Goal: Find specific fact: Find contact information

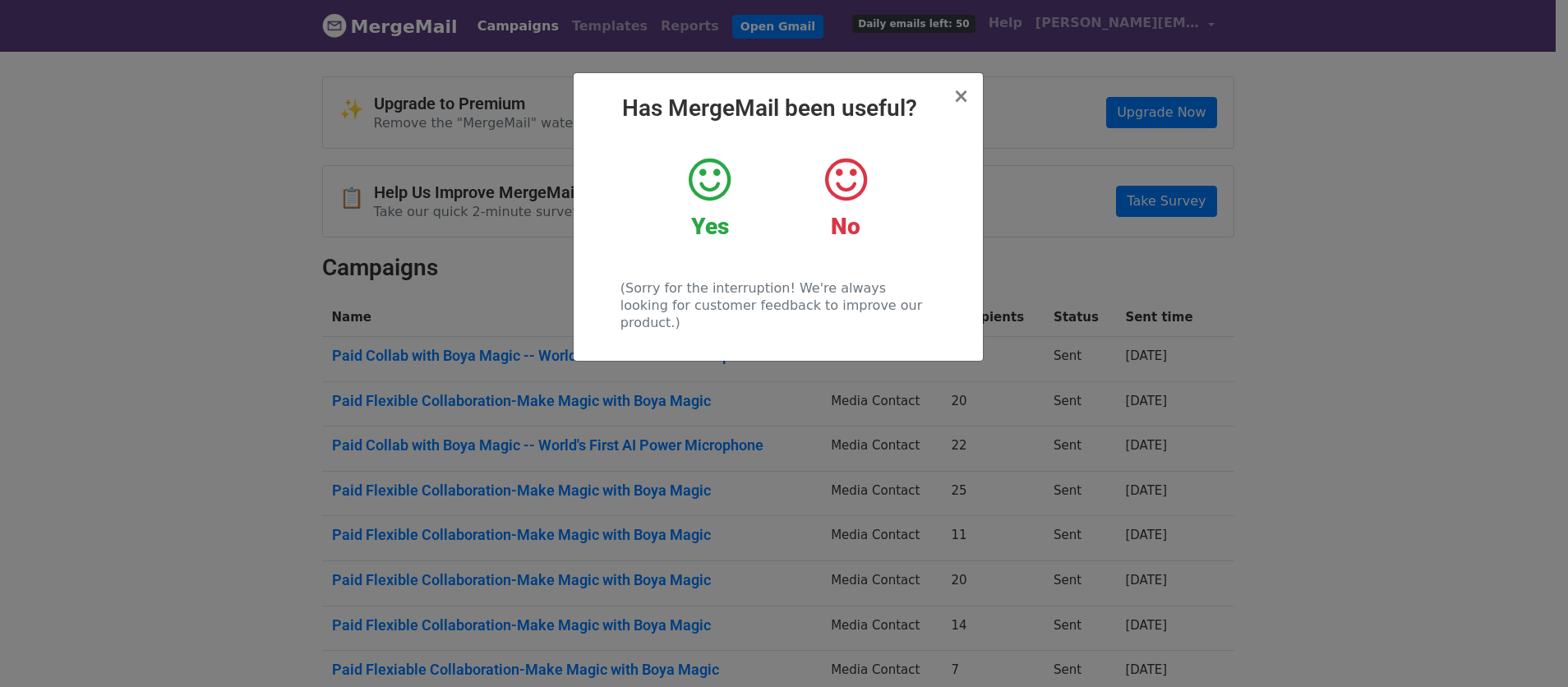
drag, startPoint x: 1074, startPoint y: 390, endPoint x: 1070, endPoint y: 368, distance: 22.4
click at [1074, 390] on div "× Has MergeMail been useful? Yes No (Sorry for the interruption! We're always l…" at bounding box center [784, 368] width 1568 height 637
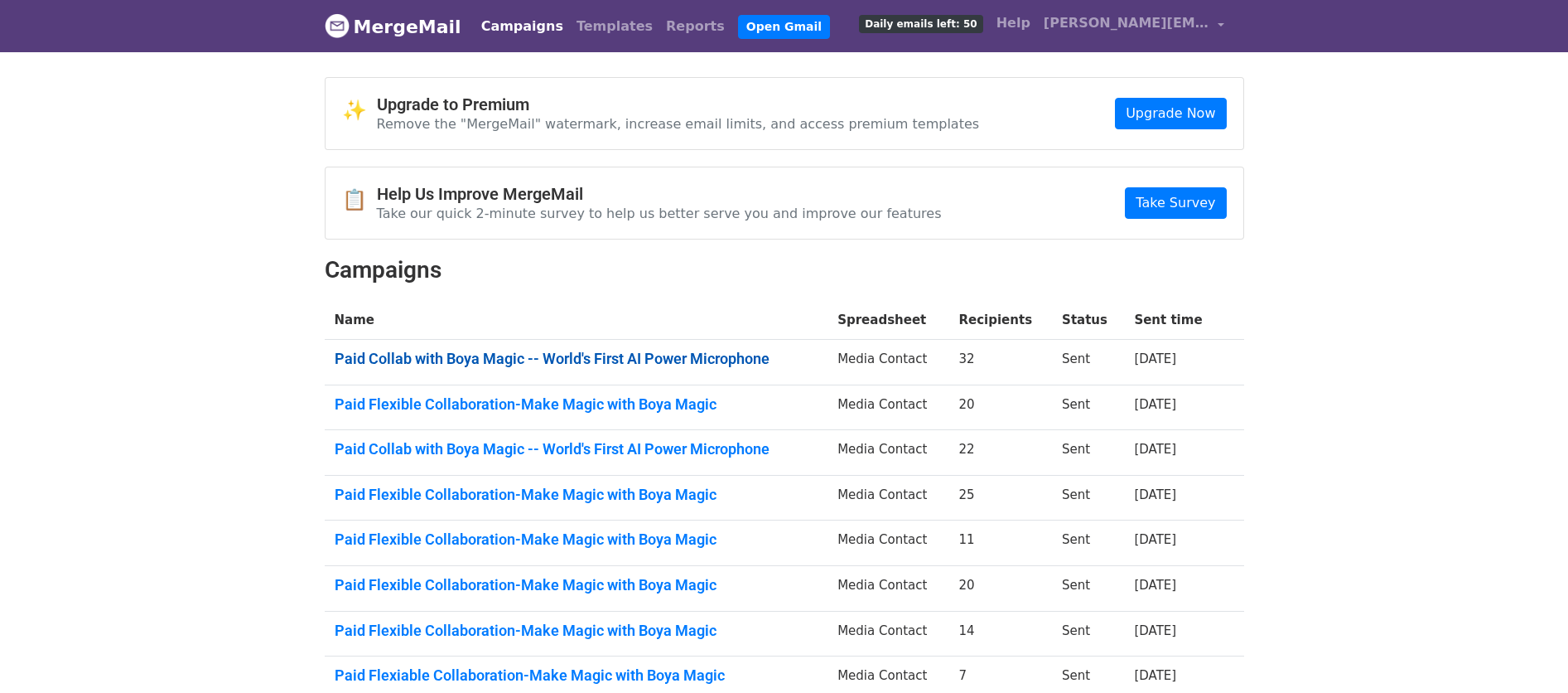
click at [623, 360] on link "Paid Collab with Boya Magic -- World's First AI Power Microphone" at bounding box center [576, 359] width 484 height 19
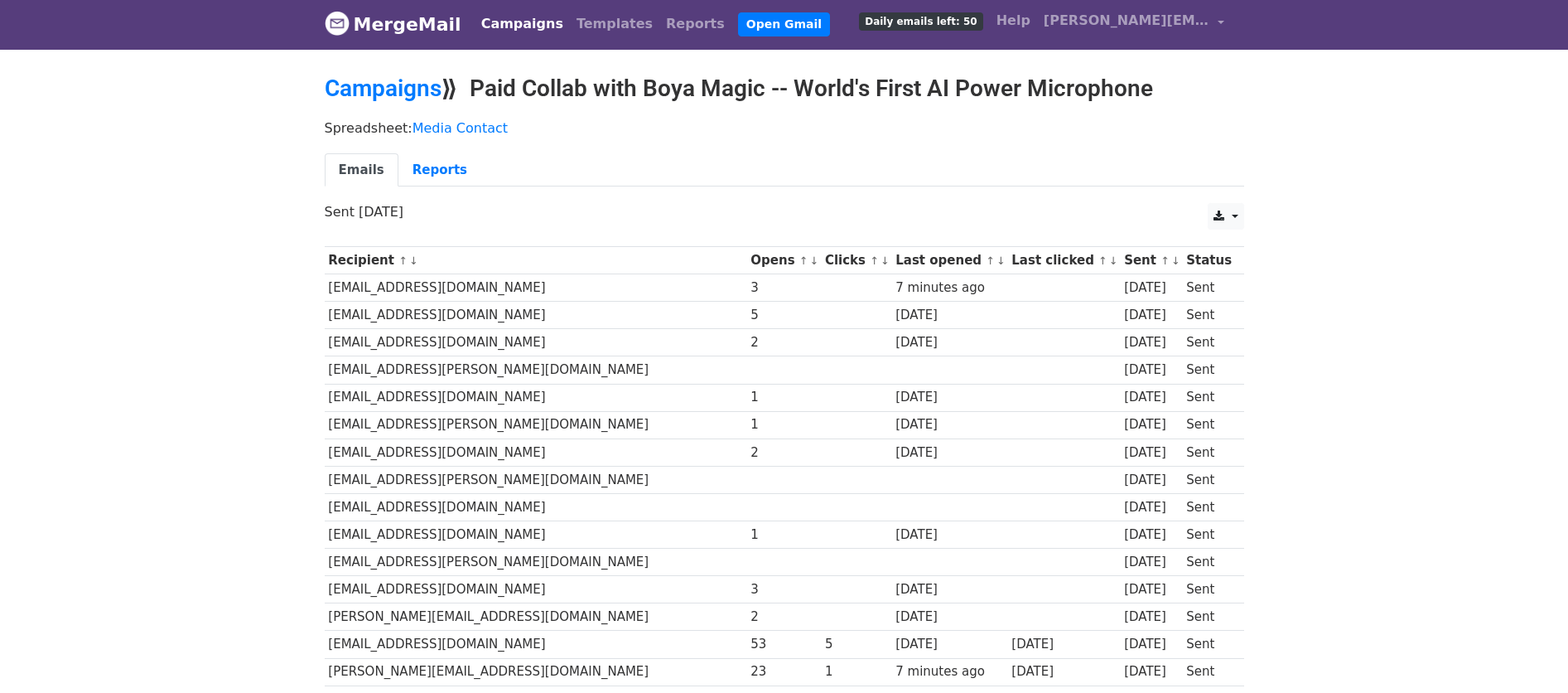
scroll to position [4, 0]
drag, startPoint x: 504, startPoint y: 317, endPoint x: 326, endPoint y: 313, distance: 178.0
click at [326, 313] on td "joelroac@kensingtongrey.co" at bounding box center [536, 314] width 423 height 27
copy td "joelroac@kensingtongrey.co"
click at [510, 319] on td "joelroac@kensingtongrey.co" at bounding box center [536, 314] width 423 height 27
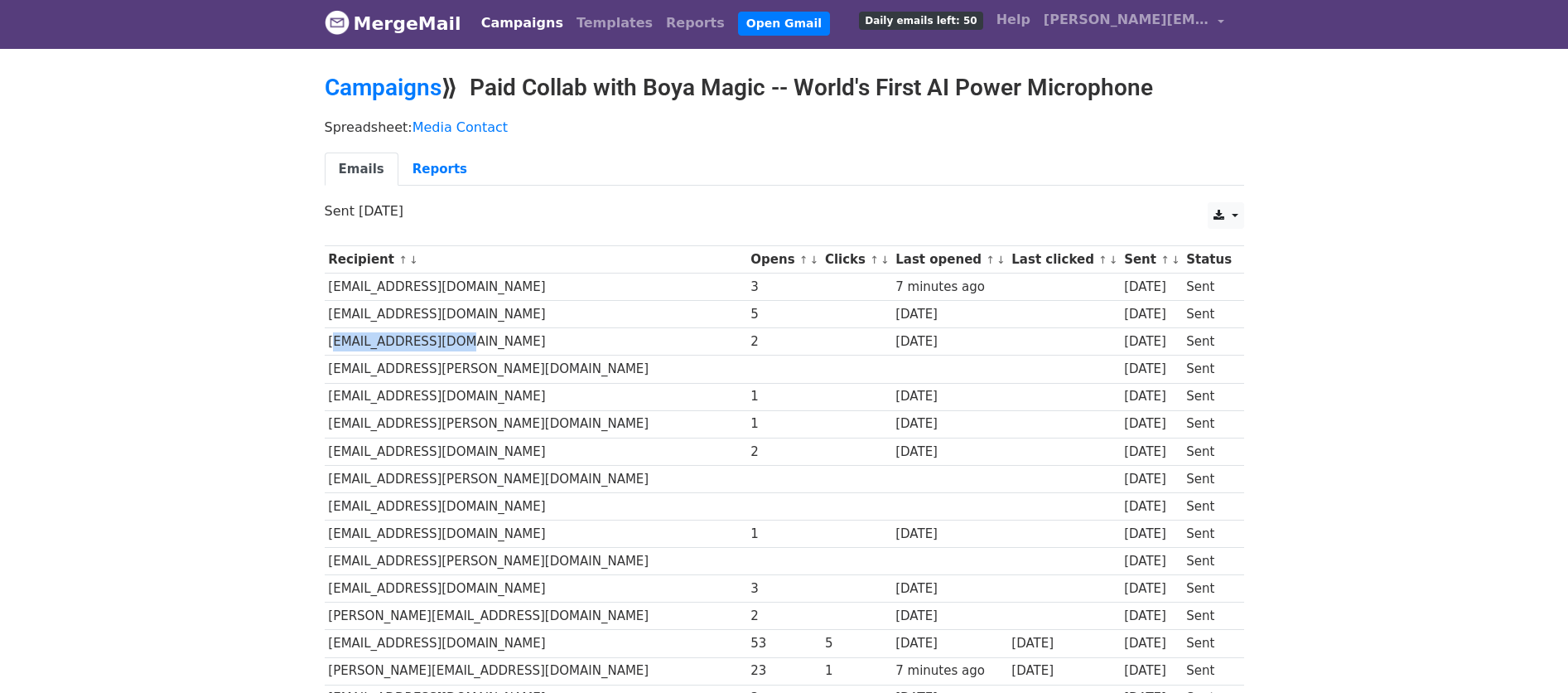
drag, startPoint x: 463, startPoint y: 345, endPoint x: 326, endPoint y: 345, distance: 137.0
click at [326, 345] on td "info@alexboehm.net" at bounding box center [536, 341] width 423 height 27
copy td "info@alexboehm.net"
click at [531, 372] on td "shop@stephan-wiesner.de" at bounding box center [536, 369] width 423 height 27
drag, startPoint x: 488, startPoint y: 367, endPoint x: 331, endPoint y: 372, distance: 157.1
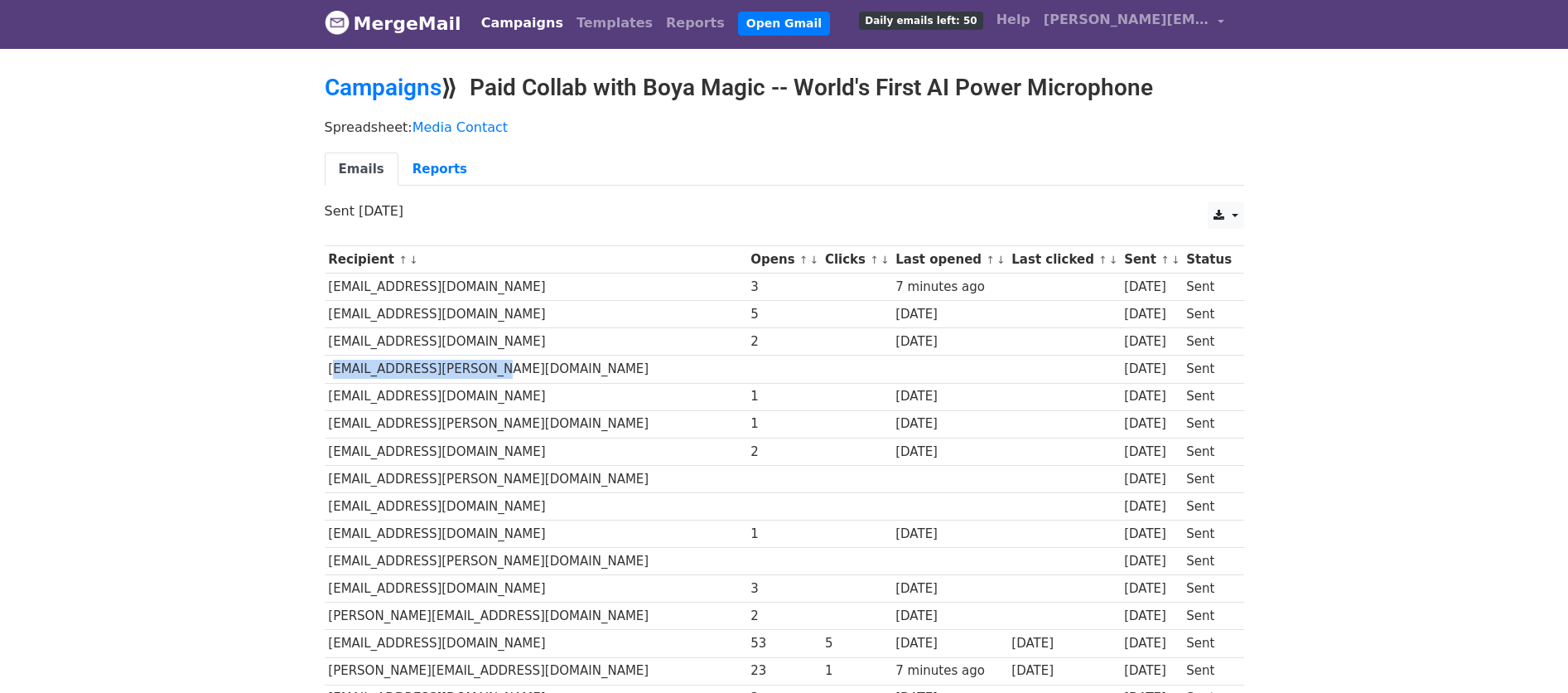
click at [331, 372] on td "shop@stephan-wiesner.de" at bounding box center [536, 369] width 423 height 27
copy td "shop@stephan-wiesner.de"
